Goal: Transaction & Acquisition: Subscribe to service/newsletter

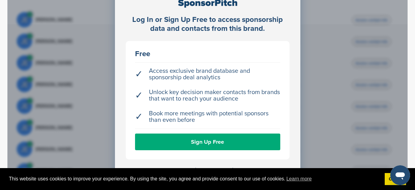
scroll to position [239, 0]
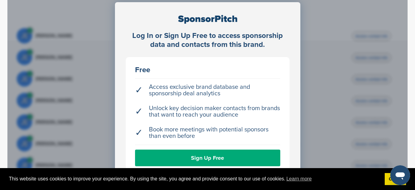
click at [105, 20] on div "Log In or Sign Up Free to access sponsorship data and contacts from this brand.…" at bounding box center [207, 123] width 400 height 278
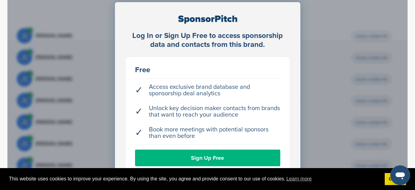
click at [208, 154] on link "Sign Up Free" at bounding box center [207, 158] width 145 height 17
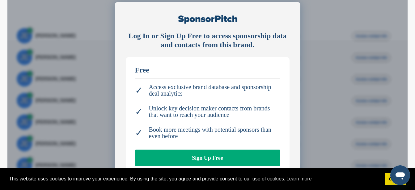
click at [316, 27] on div "Log In or Sign Up Free to access sponsorship data and contacts from this brand.…" at bounding box center [207, 123] width 400 height 278
